Goal: Task Accomplishment & Management: Manage account settings

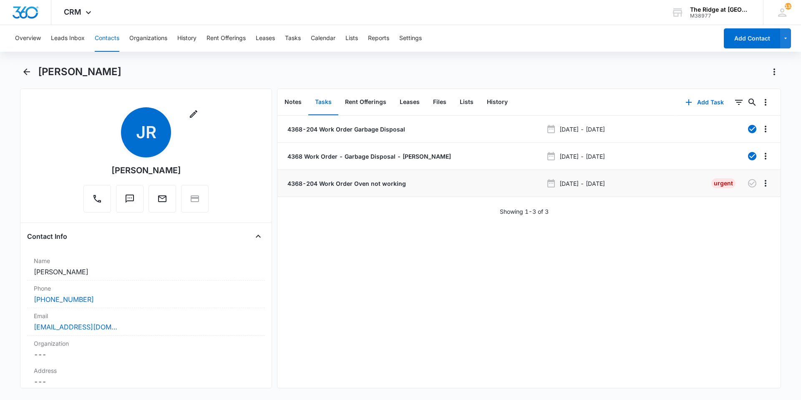
click at [360, 182] on p "4368-204 Work Order Oven not working" at bounding box center [346, 183] width 120 height 9
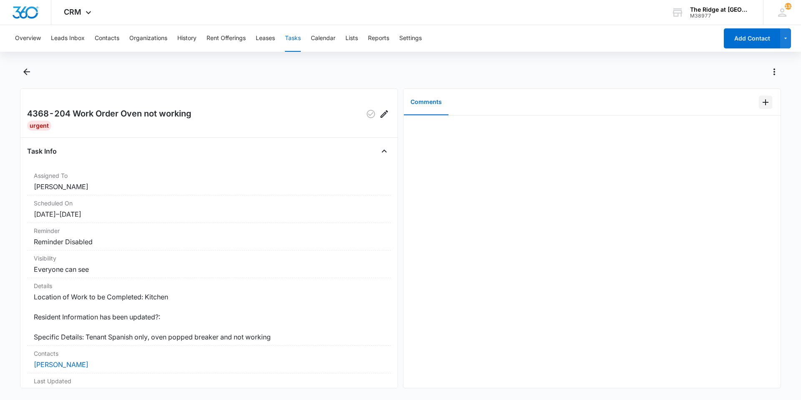
click at [764, 105] on button "Add Comment" at bounding box center [765, 102] width 13 height 13
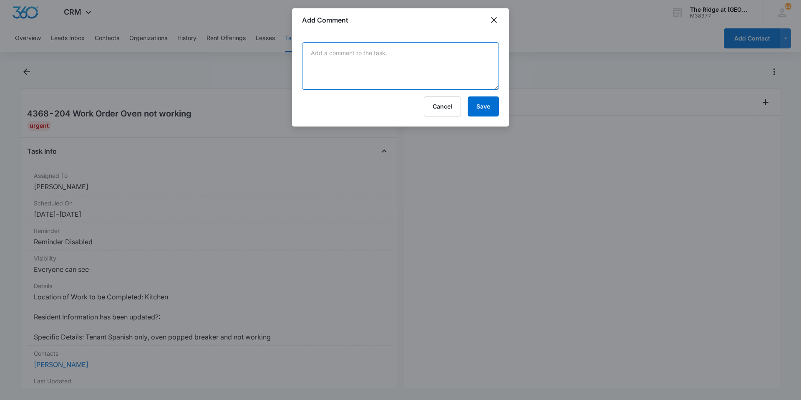
click at [491, 58] on textarea at bounding box center [400, 66] width 197 height 48
type textarea "did oven reset trick."
click at [485, 101] on button "Save" at bounding box center [482, 106] width 31 height 20
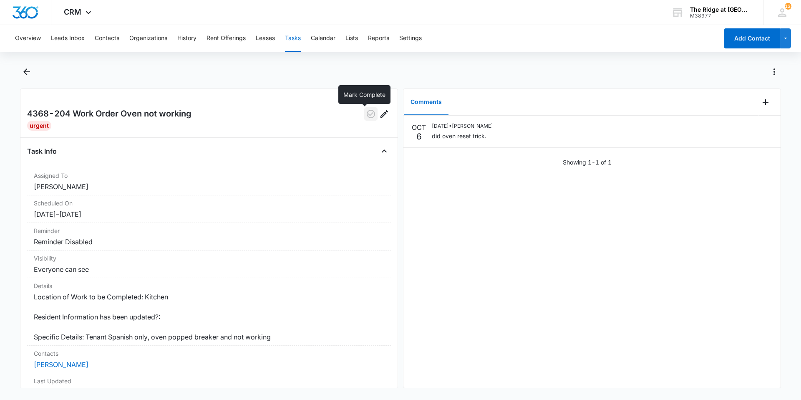
click at [368, 118] on icon "button" at bounding box center [371, 114] width 10 height 10
click at [28, 67] on icon "Back" at bounding box center [27, 72] width 10 height 10
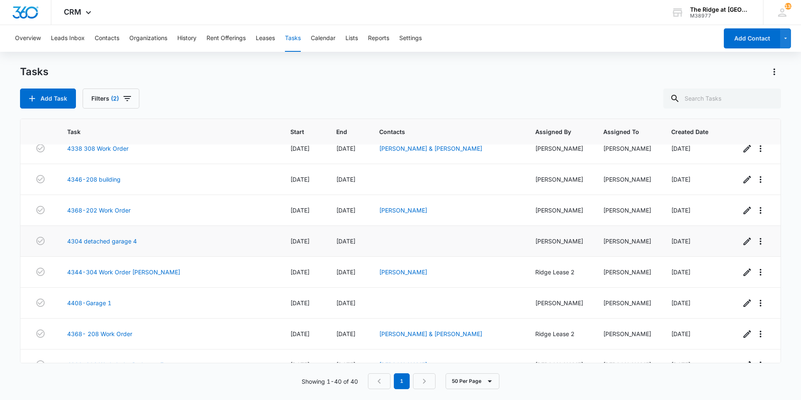
scroll to position [1016, 0]
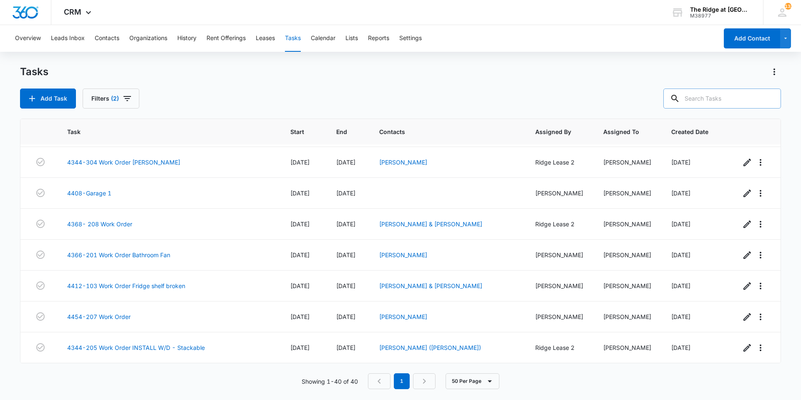
click at [681, 103] on div at bounding box center [674, 98] width 13 height 20
click at [699, 96] on input "text" at bounding box center [722, 98] width 118 height 20
type input "4306-208"
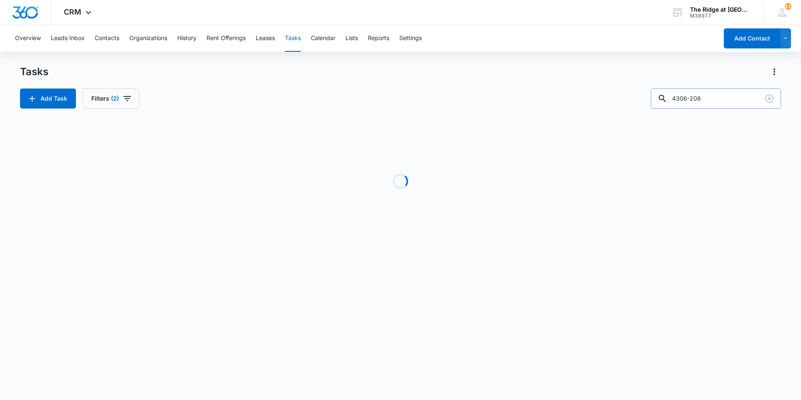
scroll to position [0, 0]
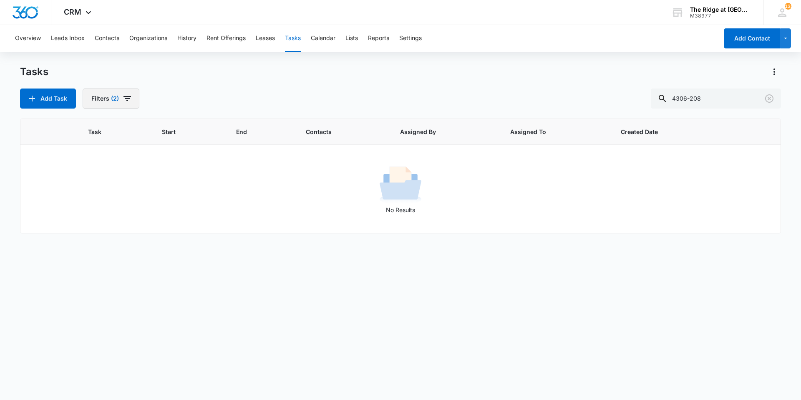
click at [116, 93] on button "Filters (2)" at bounding box center [111, 98] width 57 height 20
click at [121, 196] on label "Complete" at bounding box center [141, 198] width 96 height 9
click at [93, 198] on input "Complete" at bounding box center [93, 198] width 0 height 0
radio input "false"
radio input "true"
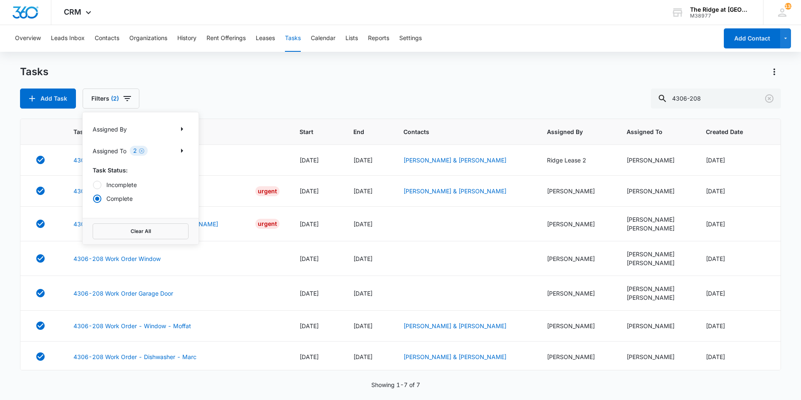
click at [155, 98] on div "Add Task Filters (2) Assigned By Assigned To 2 Task Status: Incomplete Complete…" at bounding box center [400, 98] width 761 height 20
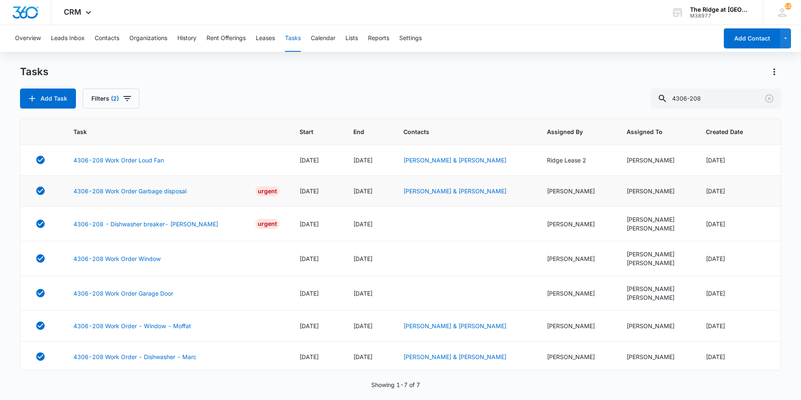
scroll to position [2, 0]
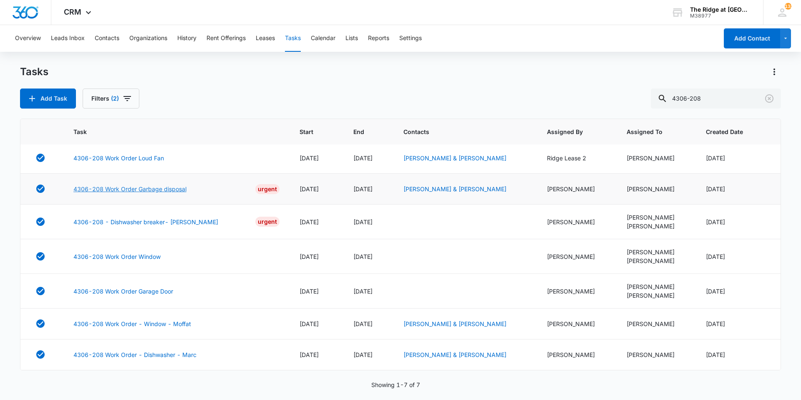
click at [160, 188] on link "4306-208 Work Order Garbage disposal" at bounding box center [129, 188] width 113 height 9
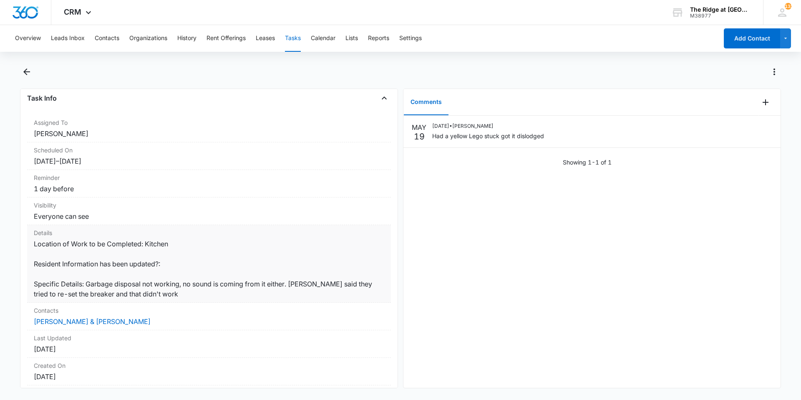
scroll to position [108, 0]
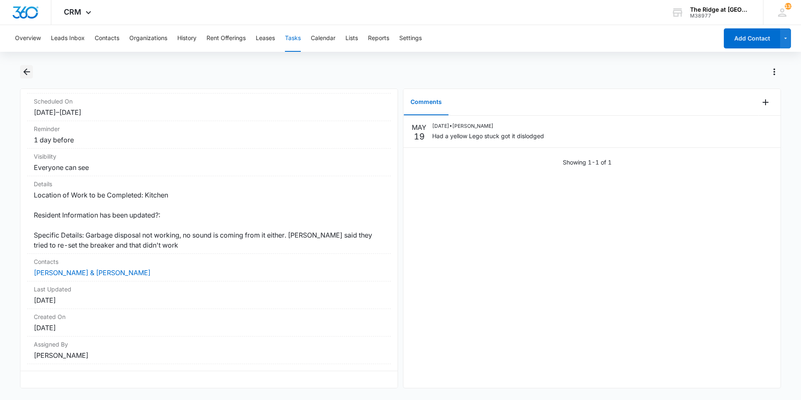
click at [22, 73] on icon "Back" at bounding box center [27, 72] width 10 height 10
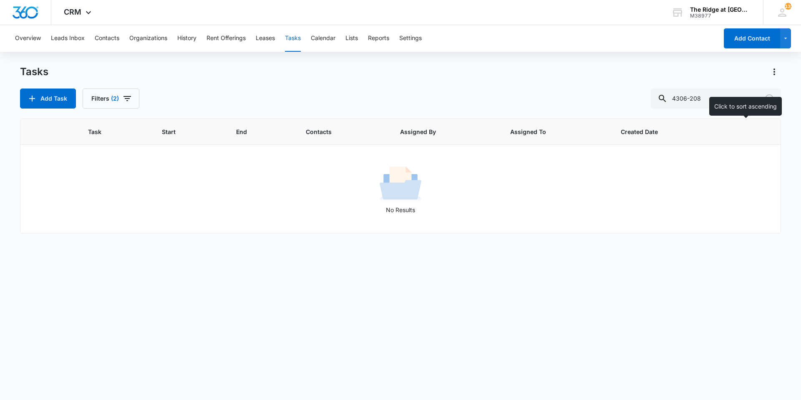
drag, startPoint x: 750, startPoint y: 203, endPoint x: 762, endPoint y: 128, distance: 76.4
drag, startPoint x: 762, startPoint y: 128, endPoint x: 772, endPoint y: 93, distance: 35.8
click at [772, 93] on icon "Clear" at bounding box center [769, 98] width 10 height 10
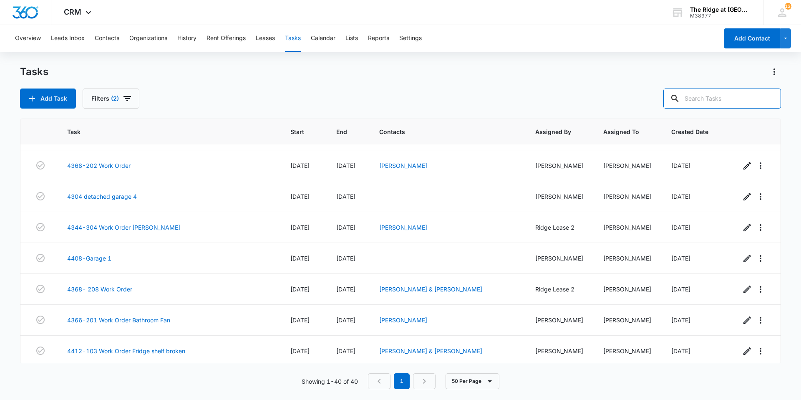
scroll to position [1016, 0]
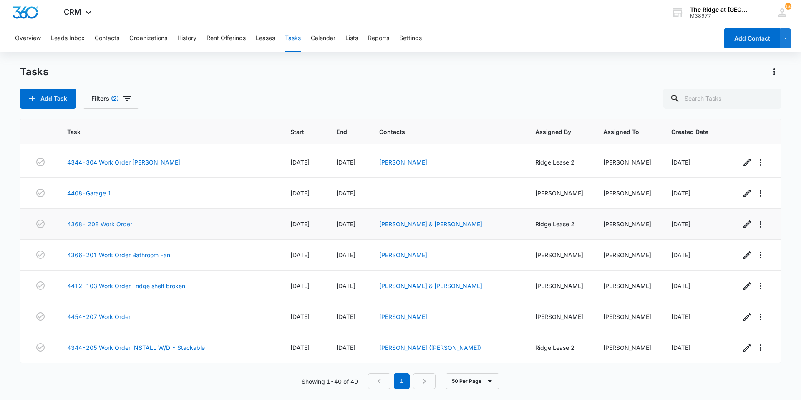
click at [117, 221] on link "4368- 208 Work Order" at bounding box center [99, 223] width 65 height 9
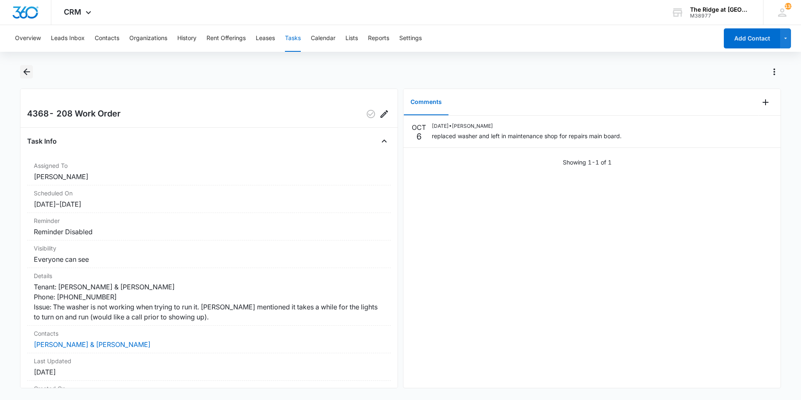
click at [24, 71] on icon "Back" at bounding box center [26, 71] width 7 height 7
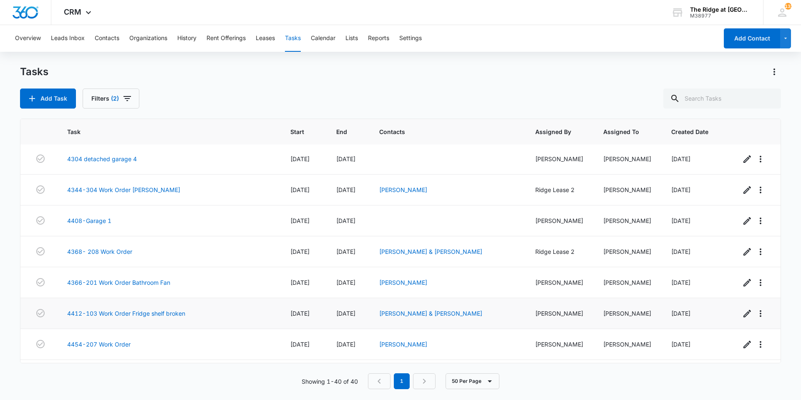
scroll to position [1016, 0]
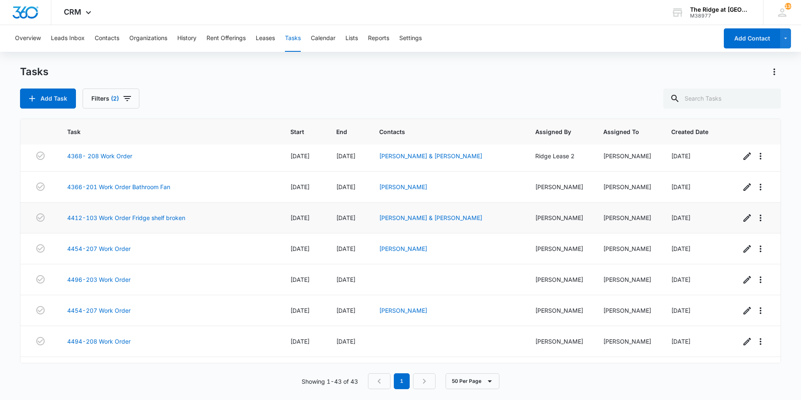
scroll to position [1109, 0]
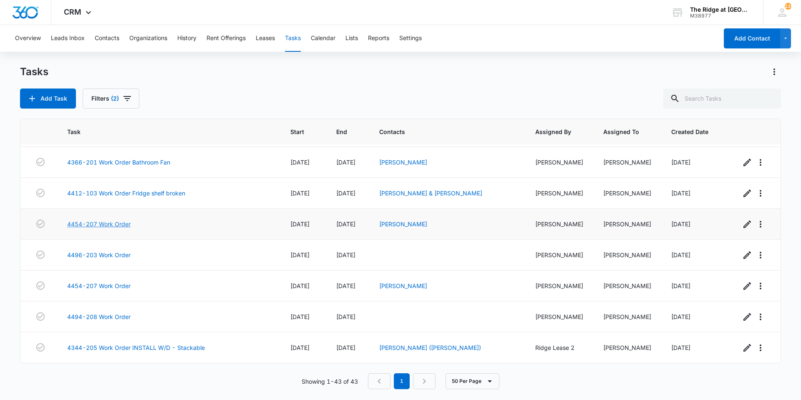
click at [118, 223] on link "4454-207 Work Order" at bounding box center [98, 223] width 63 height 9
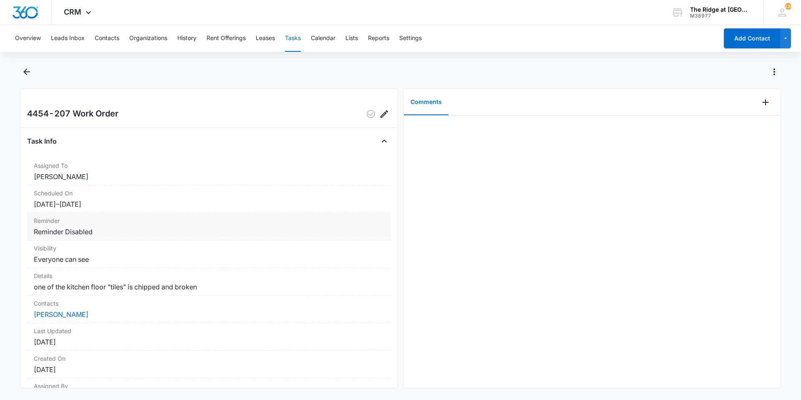
scroll to position [42, 0]
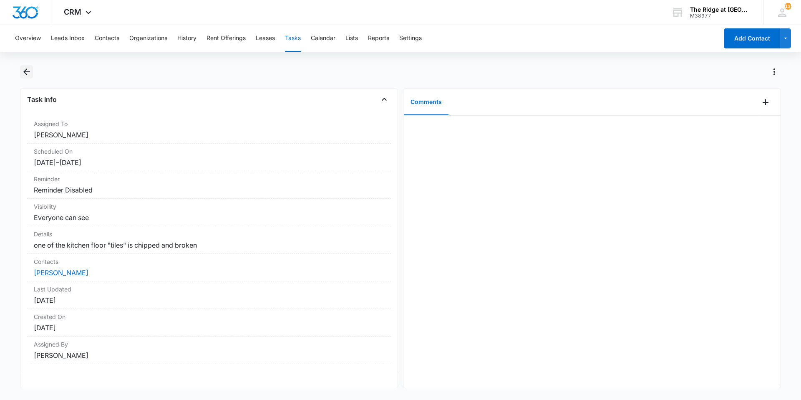
click at [28, 76] on icon "Back" at bounding box center [27, 72] width 10 height 10
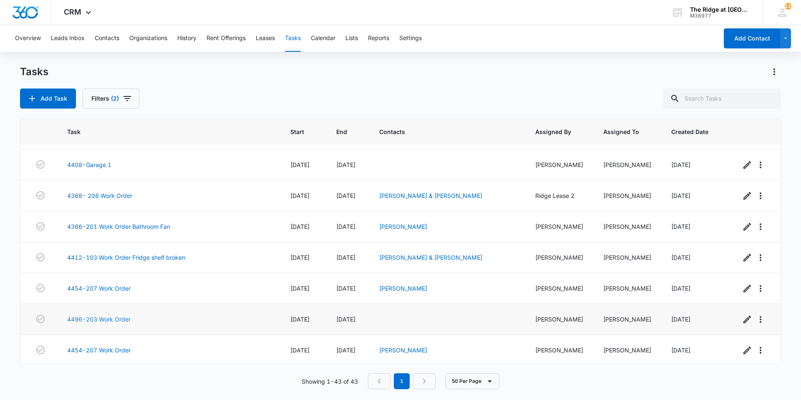
scroll to position [1109, 0]
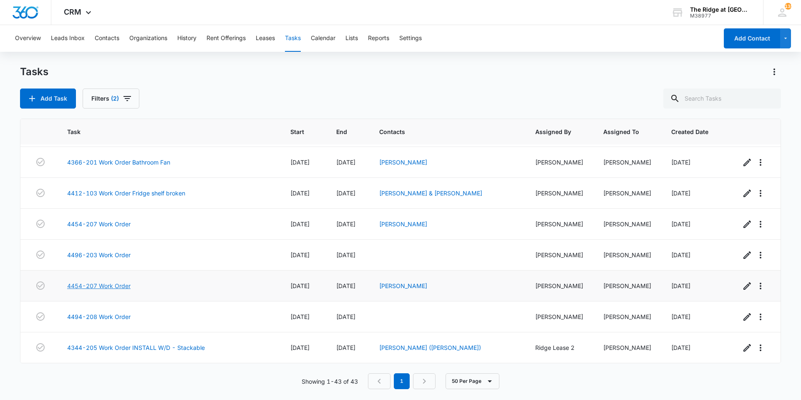
click at [102, 283] on link "4454-207 Work Order" at bounding box center [98, 285] width 63 height 9
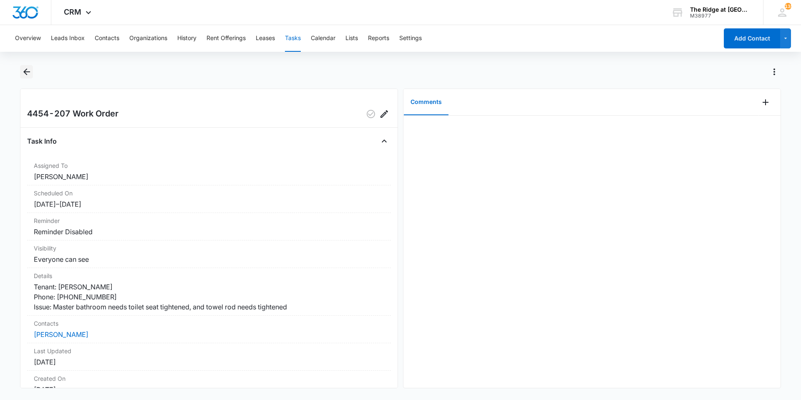
click at [25, 71] on icon "Back" at bounding box center [26, 71] width 7 height 7
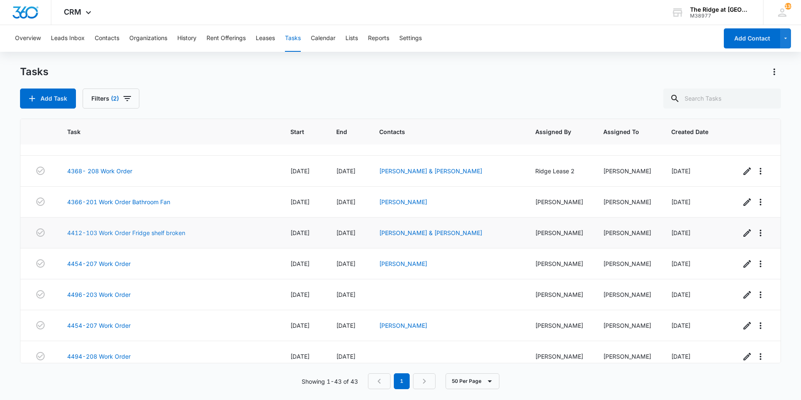
scroll to position [1109, 0]
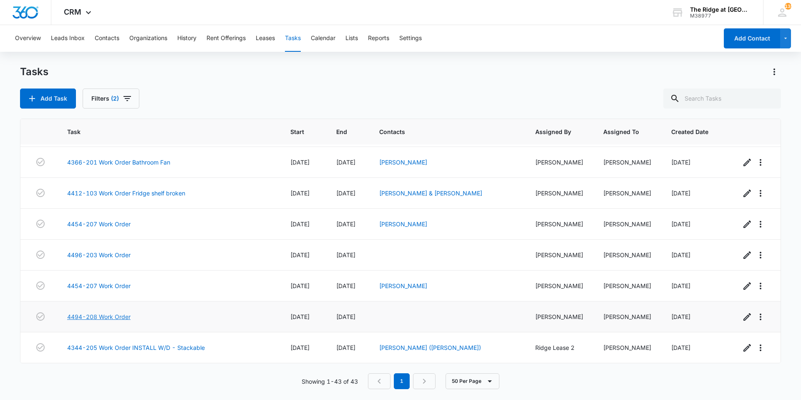
click at [113, 314] on link "4494-208 Work Order" at bounding box center [98, 316] width 63 height 9
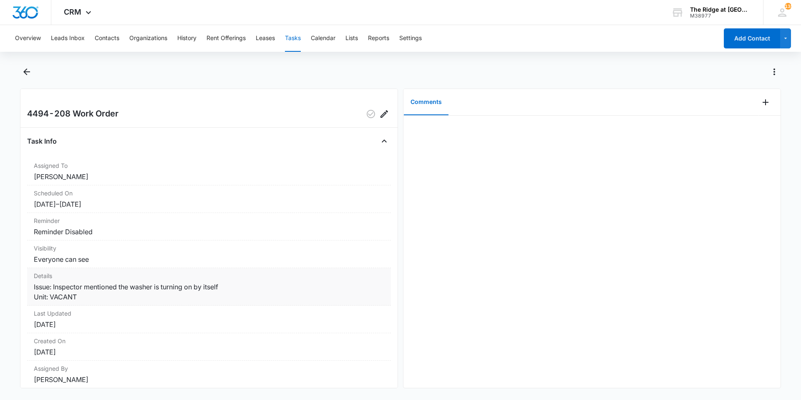
click at [122, 297] on dd "Issue: Inspector mentioned the washer is turning on by itself Unit: VACANT" at bounding box center [209, 292] width 350 height 20
click at [29, 72] on icon "Back" at bounding box center [26, 71] width 7 height 7
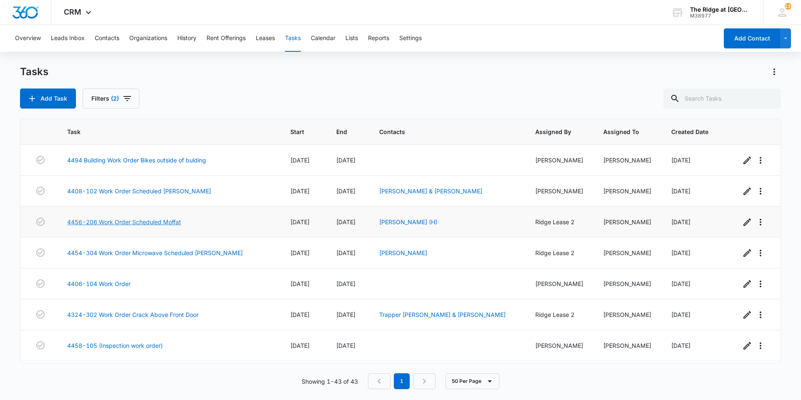
click at [100, 217] on link "4456-206 Work Order Scheduled Moffat" at bounding box center [124, 221] width 114 height 9
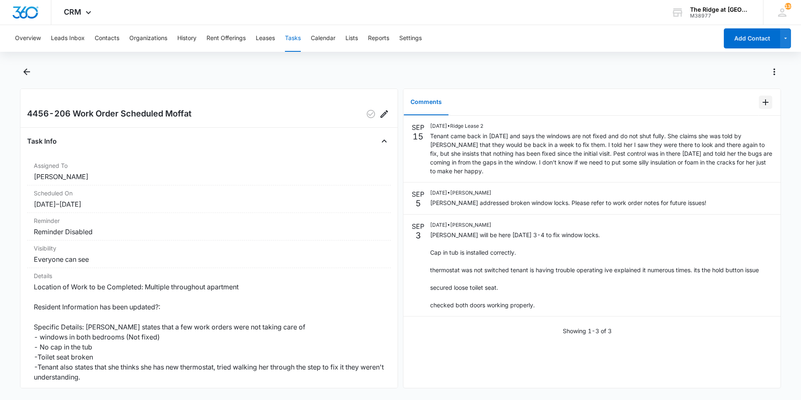
click at [764, 102] on button "Add Comment" at bounding box center [765, 102] width 13 height 13
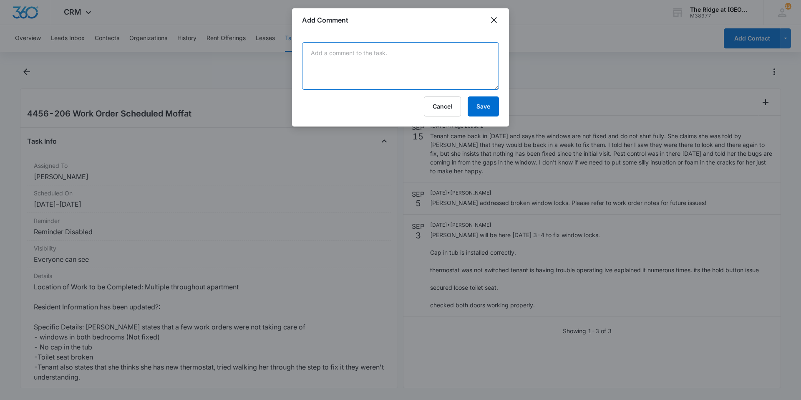
click at [450, 64] on textarea at bounding box center [400, 66] width 197 height 48
type textarea "moffat addressed last of the window locks."
click at [484, 116] on button "Save" at bounding box center [482, 106] width 31 height 20
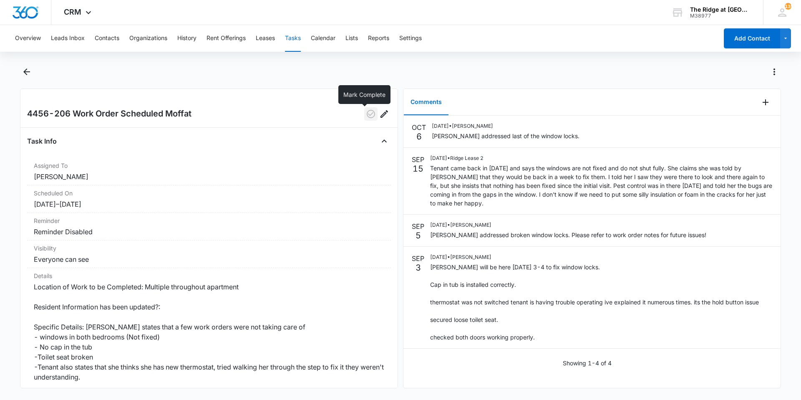
click at [367, 116] on icon "button" at bounding box center [371, 114] width 8 height 8
click at [31, 71] on icon "Back" at bounding box center [27, 72] width 10 height 10
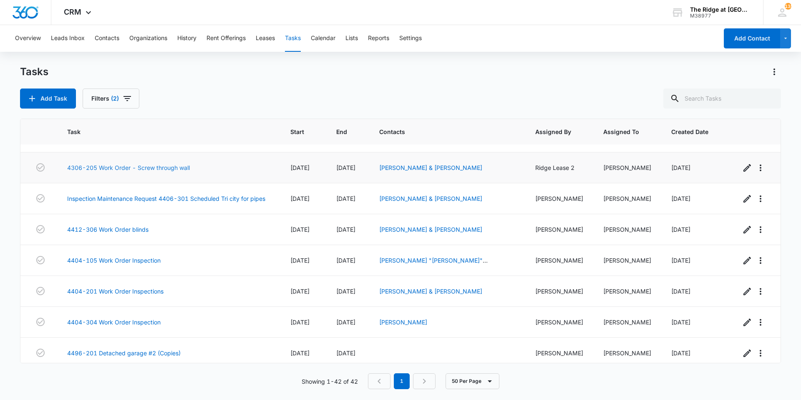
scroll to position [167, 0]
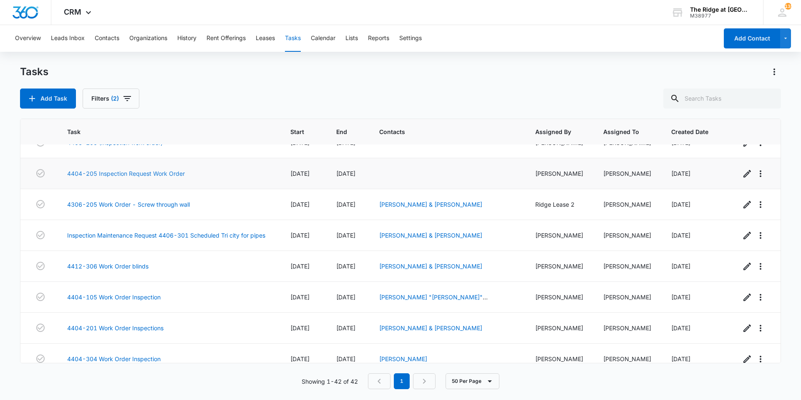
click at [159, 169] on td "4404-205 Inspection Request Work Order" at bounding box center [168, 173] width 223 height 31
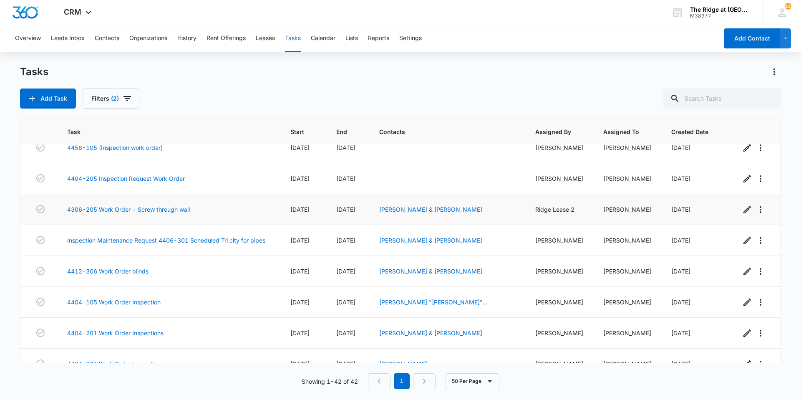
click at [158, 202] on td "4306-205 Work Order - Screw through wall" at bounding box center [168, 209] width 223 height 31
click at [161, 209] on link "4306-205 Work Order - Screw through wall" at bounding box center [128, 209] width 123 height 9
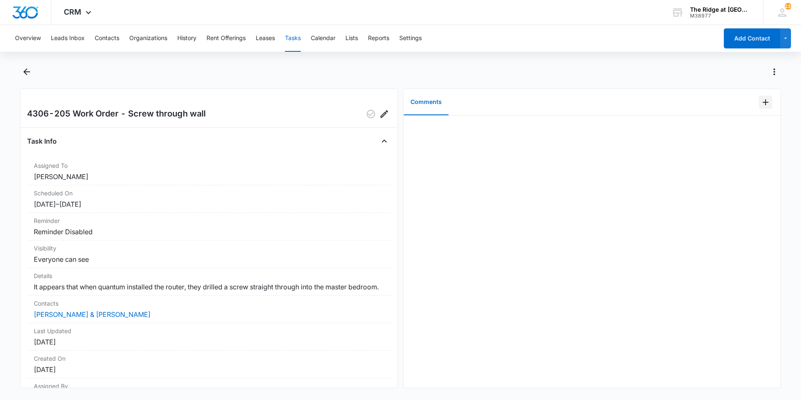
click at [760, 104] on icon "Add Comment" at bounding box center [765, 102] width 10 height 10
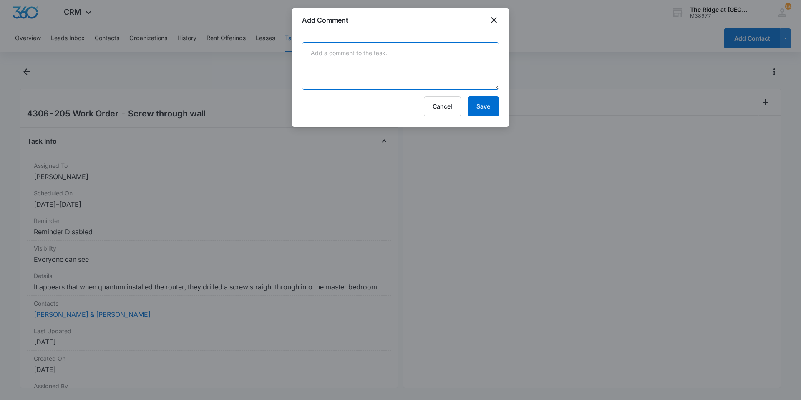
click at [495, 70] on textarea at bounding box center [400, 66] width 197 height 48
type textarea "cosmetic will fix during inspection"
click at [477, 119] on div "cosmetic will fix during inspection Cancel Save" at bounding box center [400, 79] width 217 height 94
click at [479, 109] on button "Save" at bounding box center [482, 106] width 31 height 20
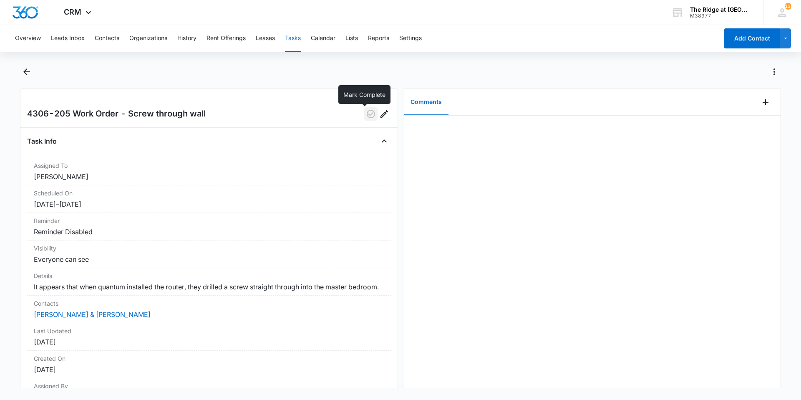
click at [367, 119] on button "button" at bounding box center [370, 113] width 13 height 13
drag, startPoint x: 87, startPoint y: 73, endPoint x: 82, endPoint y: 87, distance: 15.0
drag, startPoint x: 82, startPoint y: 87, endPoint x: 24, endPoint y: 68, distance: 61.1
click at [24, 68] on icon "Back" at bounding box center [27, 72] width 10 height 10
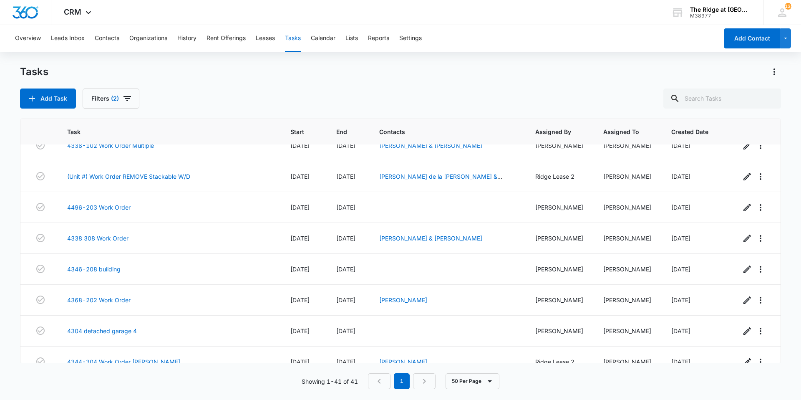
scroll to position [797, 0]
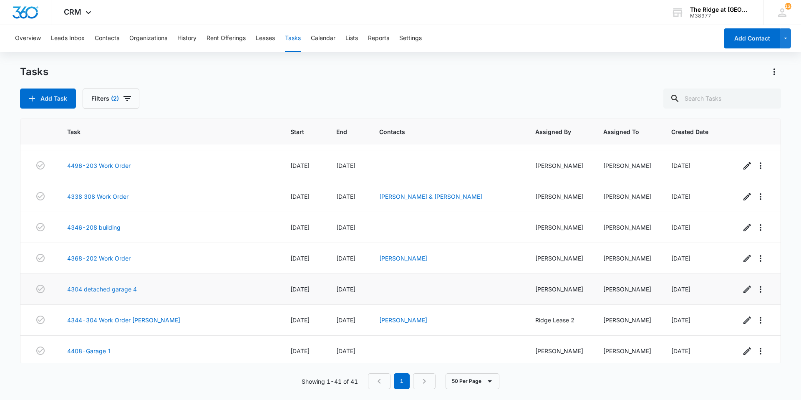
click at [112, 288] on link "4304 detached garage 4" at bounding box center [102, 288] width 70 height 9
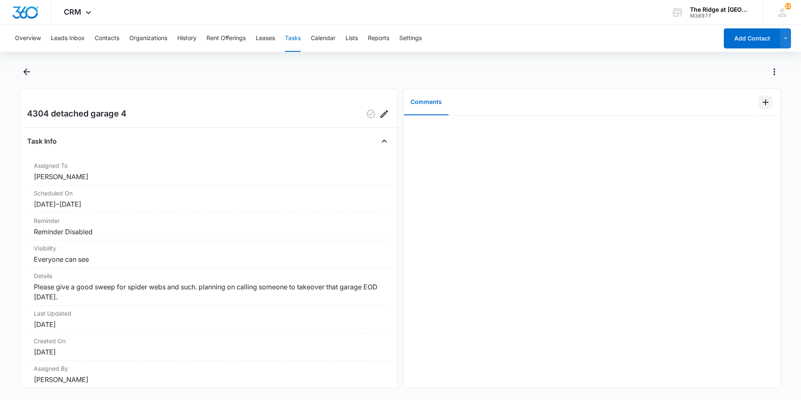
drag, startPoint x: 725, startPoint y: 157, endPoint x: 754, endPoint y: 101, distance: 63.2
click at [760, 101] on icon "Add Comment" at bounding box center [765, 102] width 10 height 10
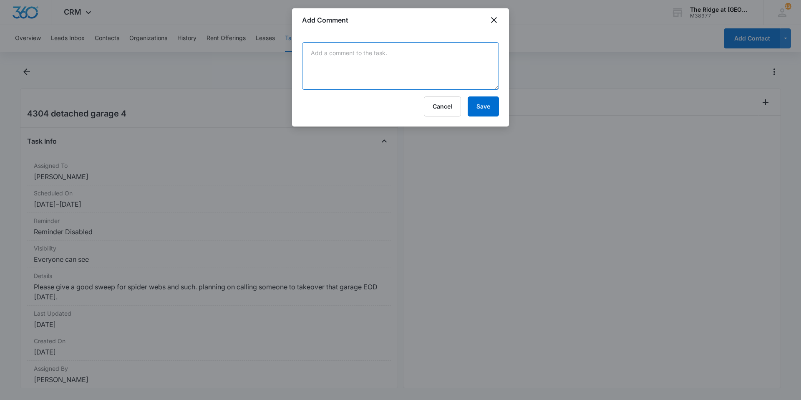
click at [342, 48] on textarea at bounding box center [400, 66] width 197 height 48
type textarea "cleaned out and both remotes work!"
click at [479, 99] on button "Save" at bounding box center [482, 106] width 31 height 20
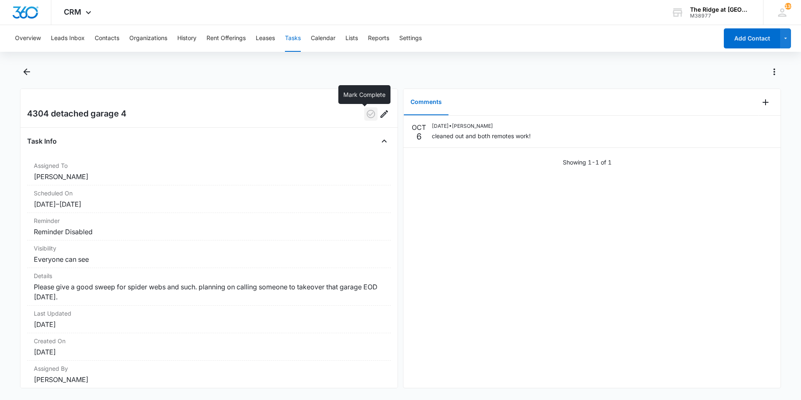
click at [367, 117] on icon "button" at bounding box center [371, 114] width 8 height 8
click at [30, 75] on icon "Back" at bounding box center [27, 72] width 10 height 10
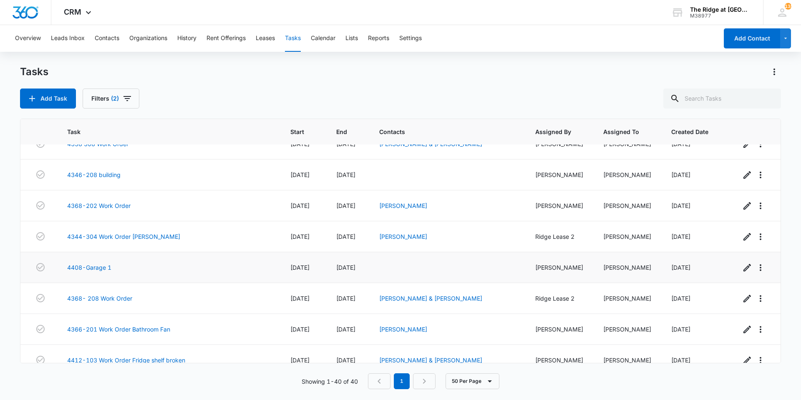
scroll to position [808, 0]
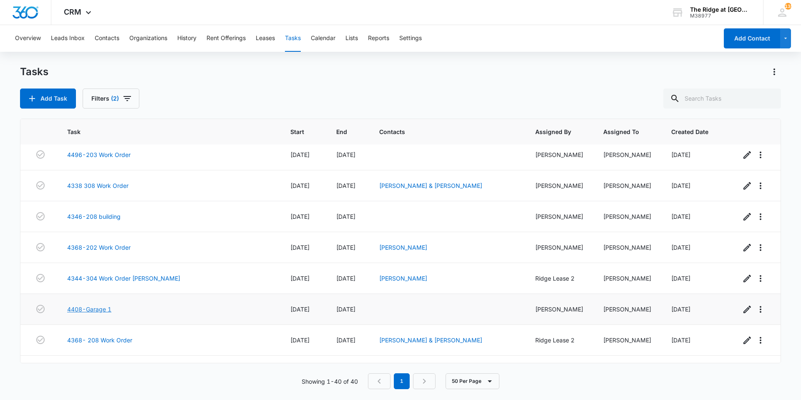
click at [100, 310] on link "4408-Garage 1" at bounding box center [89, 308] width 44 height 9
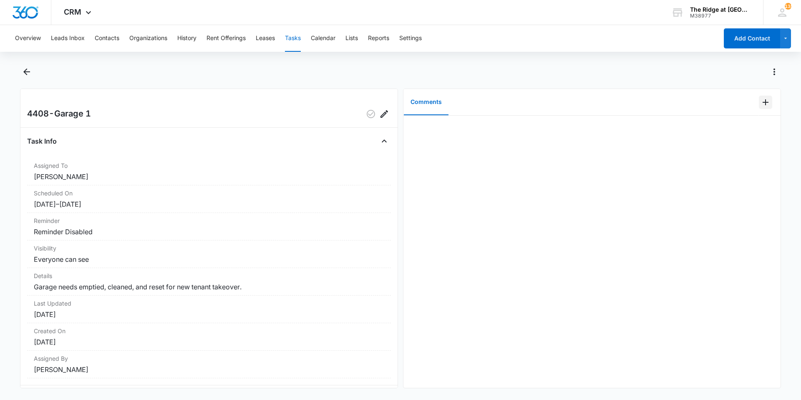
click at [762, 103] on icon "Add Comment" at bounding box center [765, 102] width 6 height 6
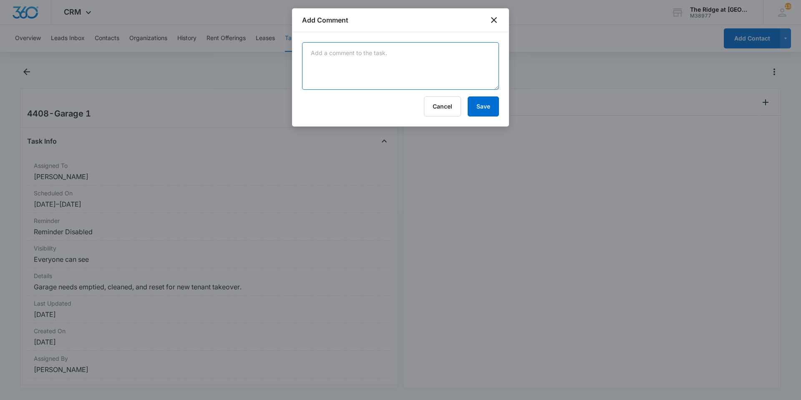
click at [481, 74] on textarea at bounding box center [400, 66] width 197 height 48
type textarea "garage looked occupied was told to ignore for now!"
click at [485, 101] on button "Save" at bounding box center [482, 106] width 31 height 20
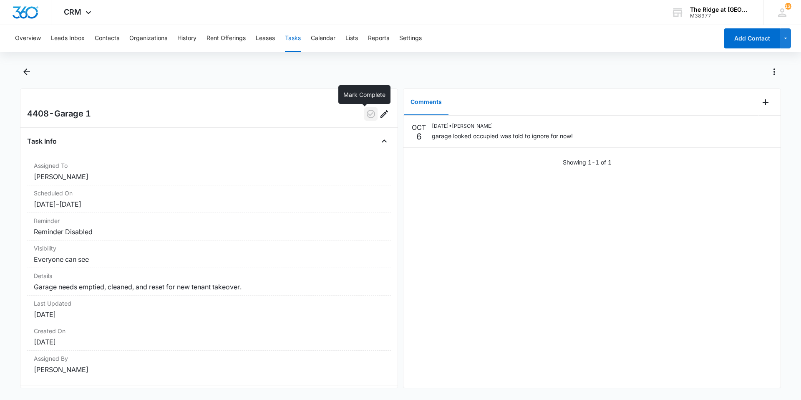
click at [367, 116] on icon "button" at bounding box center [371, 114] width 8 height 8
click at [26, 72] on icon "Back" at bounding box center [26, 71] width 7 height 7
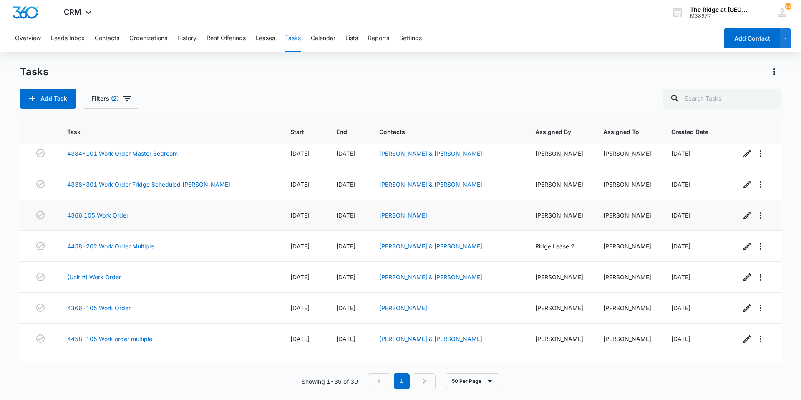
scroll to position [542, 0]
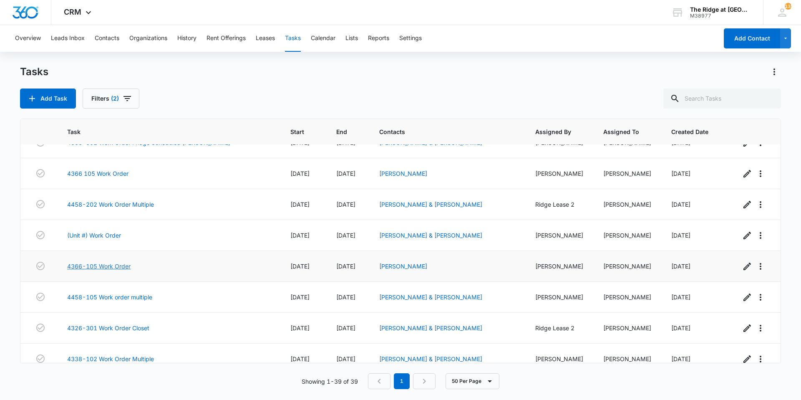
click at [108, 268] on link "4366-105 Work Order" at bounding box center [98, 265] width 63 height 9
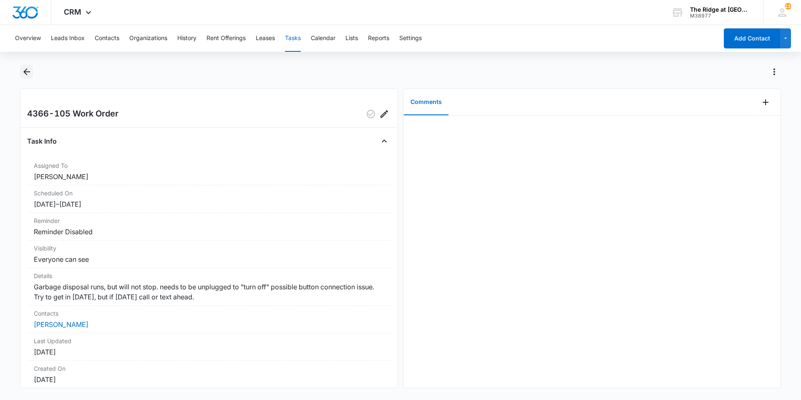
click at [30, 75] on icon "Back" at bounding box center [27, 72] width 10 height 10
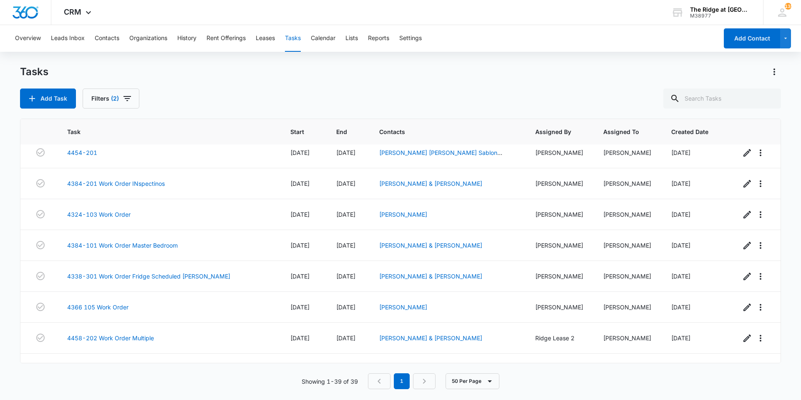
scroll to position [459, 0]
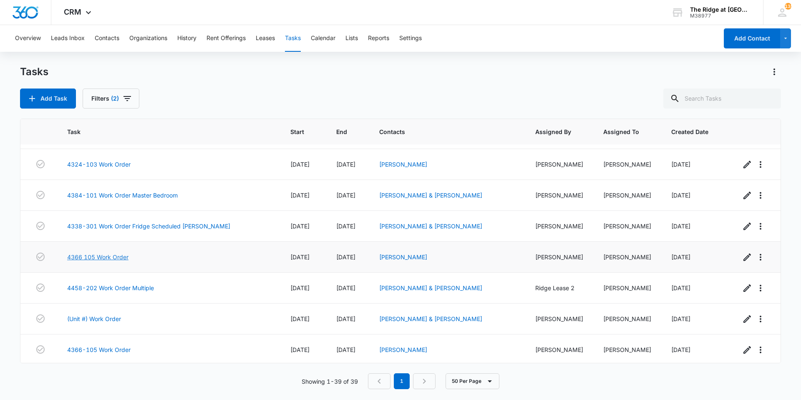
click at [87, 256] on link "4366 105 Work Order" at bounding box center [97, 256] width 61 height 9
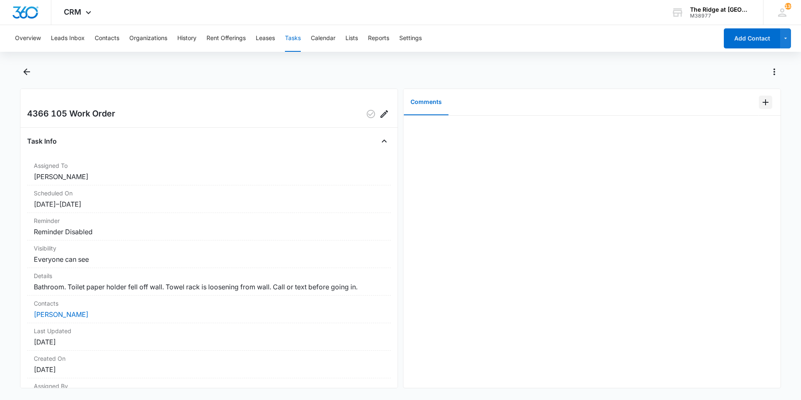
click at [761, 103] on icon "Add Comment" at bounding box center [765, 102] width 10 height 10
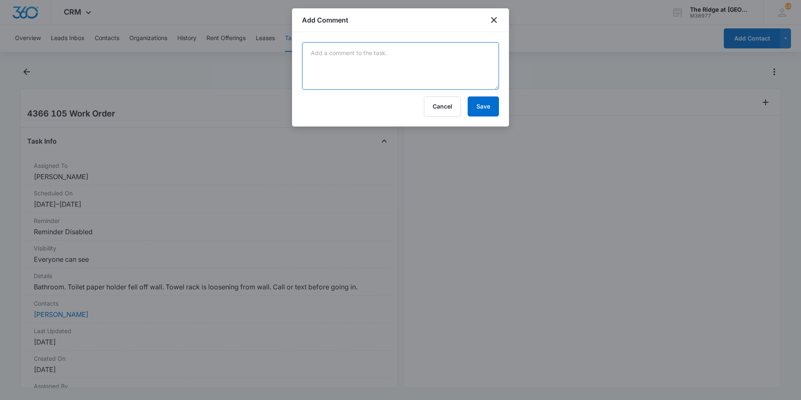
click at [487, 86] on textarea at bounding box center [400, 66] width 197 height 48
type textarea "resecured both holders"
click at [491, 105] on button "Save" at bounding box center [482, 106] width 31 height 20
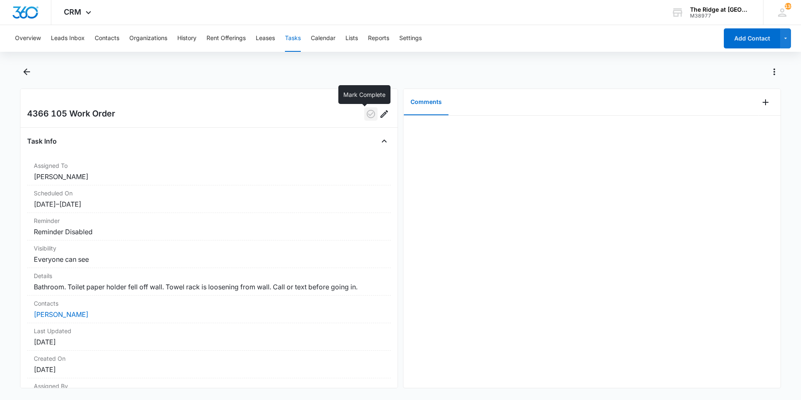
click at [366, 112] on icon "button" at bounding box center [371, 114] width 10 height 10
click at [35, 72] on div at bounding box center [400, 76] width 761 height 23
click at [33, 72] on button "Back" at bounding box center [26, 71] width 13 height 13
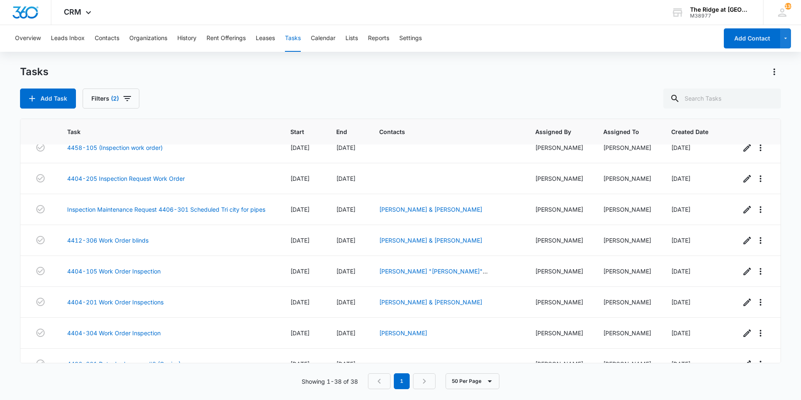
scroll to position [209, 0]
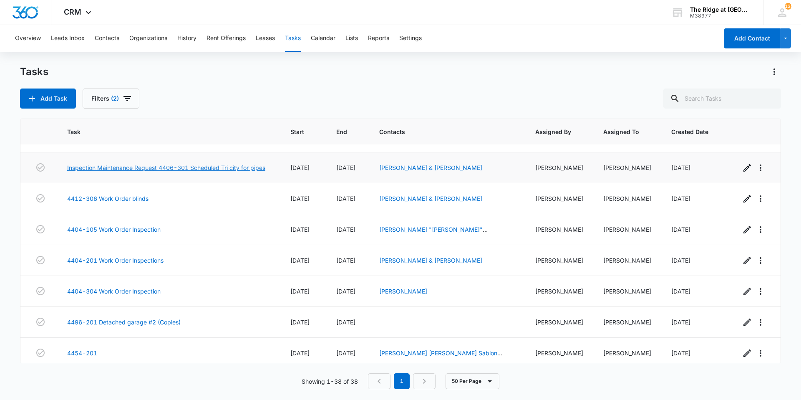
click at [225, 167] on link "Inspection Maintenance Request 4406-301 Scheduled Tri city for pipes" at bounding box center [166, 167] width 198 height 9
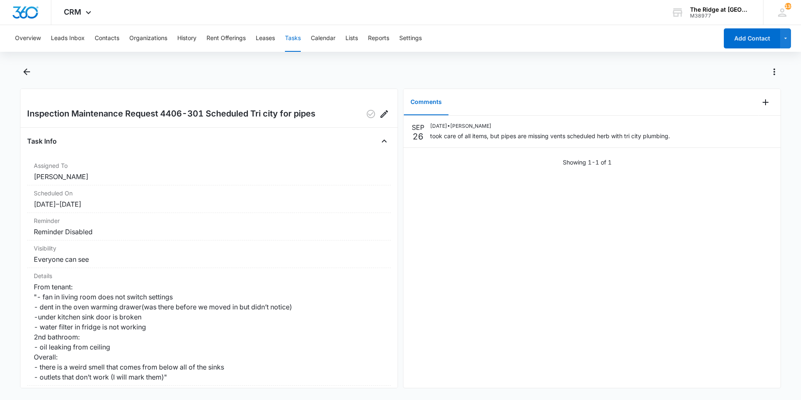
drag, startPoint x: 762, startPoint y: 97, endPoint x: 653, endPoint y: 98, distance: 108.9
click at [636, 98] on div "Comments" at bounding box center [580, 102] width 355 height 27
click at [762, 104] on icon "Add Comment" at bounding box center [765, 102] width 6 height 6
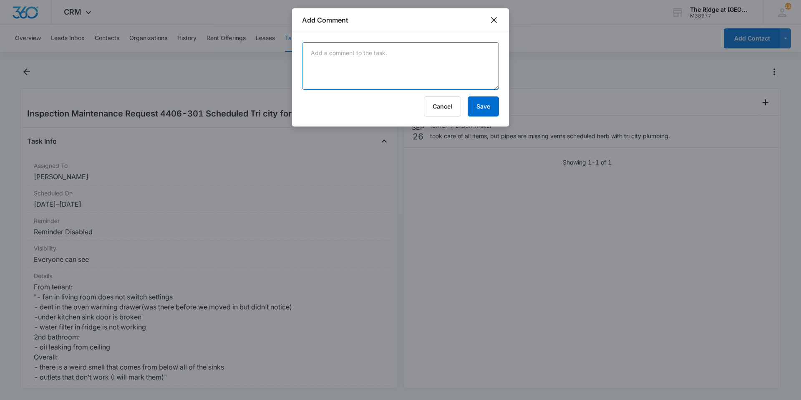
click at [468, 83] on textarea at bounding box center [400, 66] width 197 height 48
drag, startPoint x: 468, startPoint y: 83, endPoint x: 444, endPoint y: 80, distance: 23.9
click at [444, 80] on textarea "tri city fixed all vents in unit" at bounding box center [400, 66] width 197 height 48
type textarea "tri city fixed all vents in unit"
click at [470, 107] on button "Save" at bounding box center [482, 106] width 31 height 20
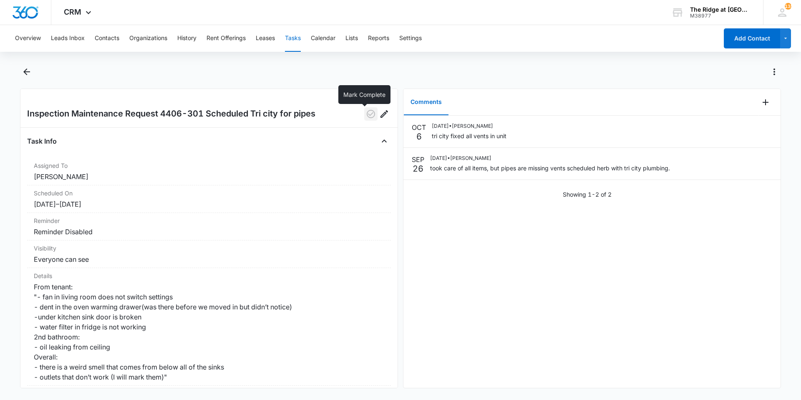
click at [366, 118] on icon "button" at bounding box center [371, 114] width 10 height 10
click at [23, 68] on icon "Back" at bounding box center [27, 72] width 10 height 10
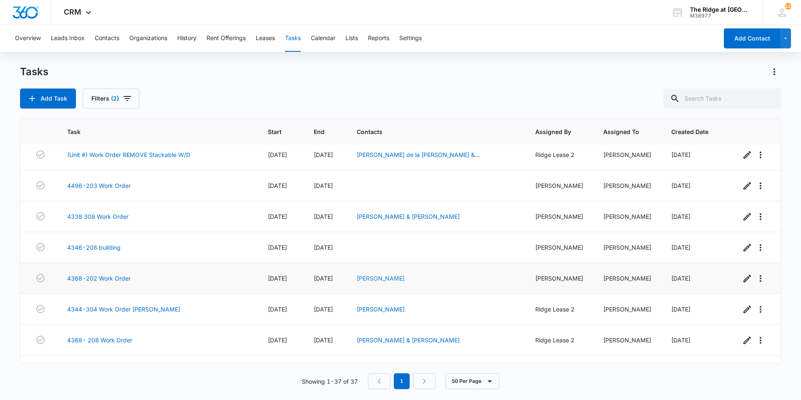
scroll to position [674, 0]
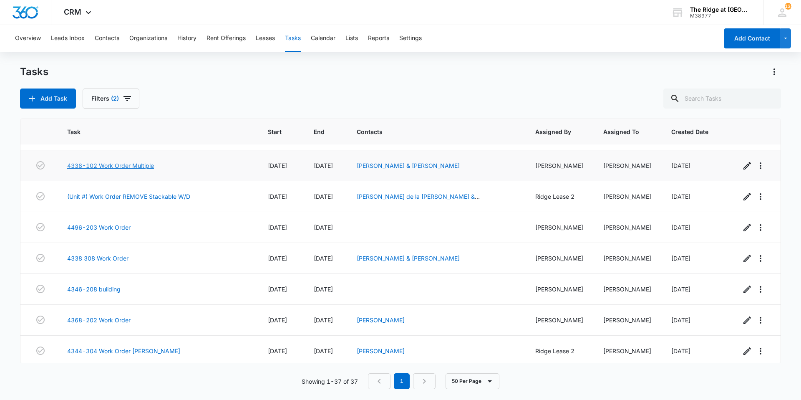
click at [147, 168] on link "4338-102 Work Order Multiple" at bounding box center [110, 165] width 87 height 9
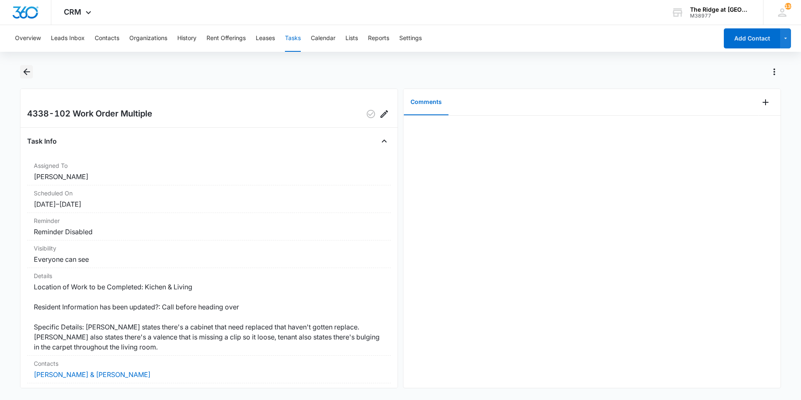
click at [28, 72] on icon "Back" at bounding box center [26, 71] width 7 height 7
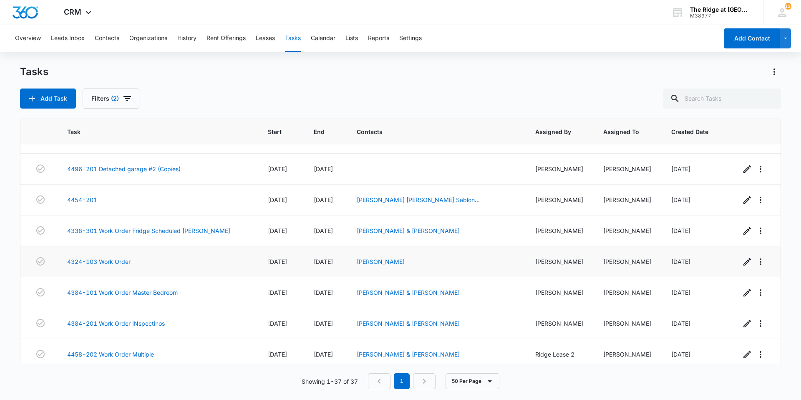
scroll to position [334, 0]
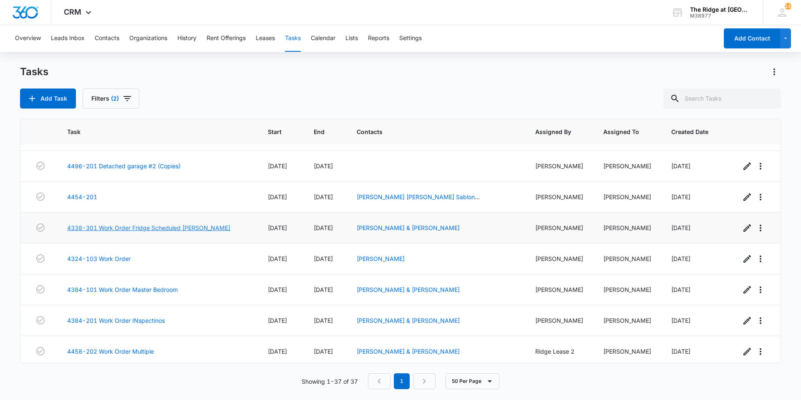
click at [137, 229] on link "4338-301 Work Order Fridge Scheduled [PERSON_NAME]" at bounding box center [148, 227] width 163 height 9
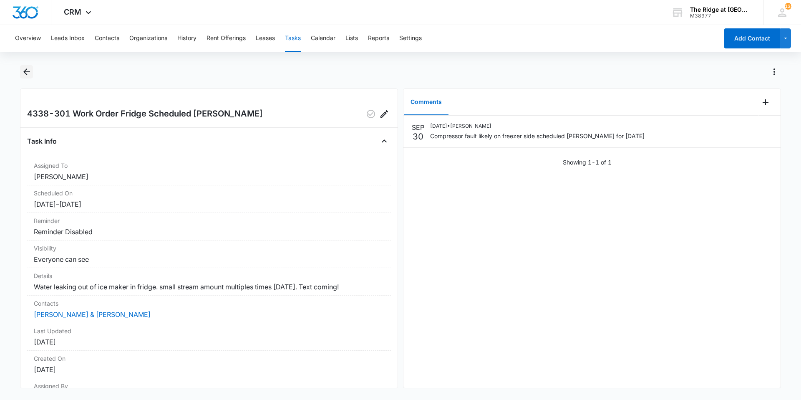
click at [30, 72] on icon "Back" at bounding box center [27, 72] width 10 height 10
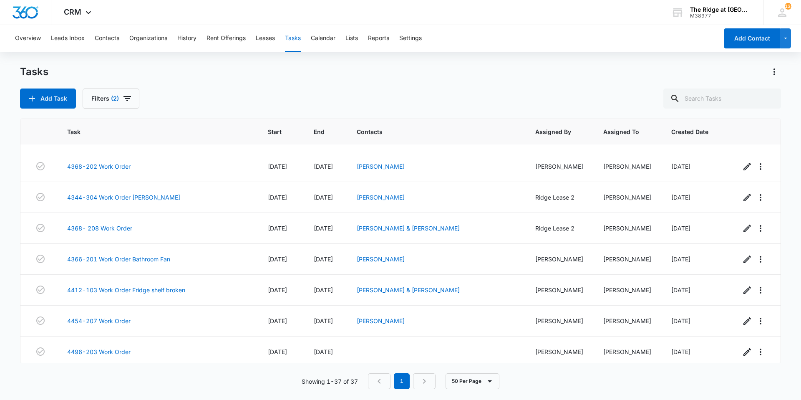
scroll to position [924, 0]
